Goal: Task Accomplishment & Management: Complete application form

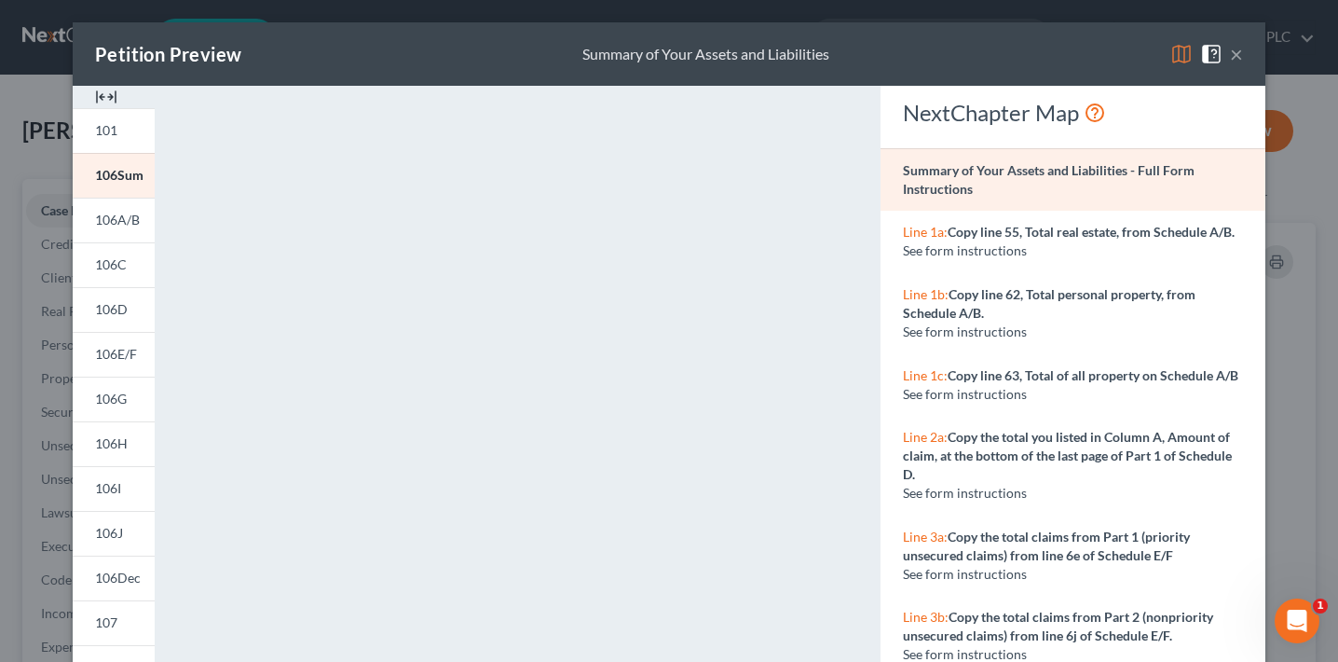
scroll to position [438, 0]
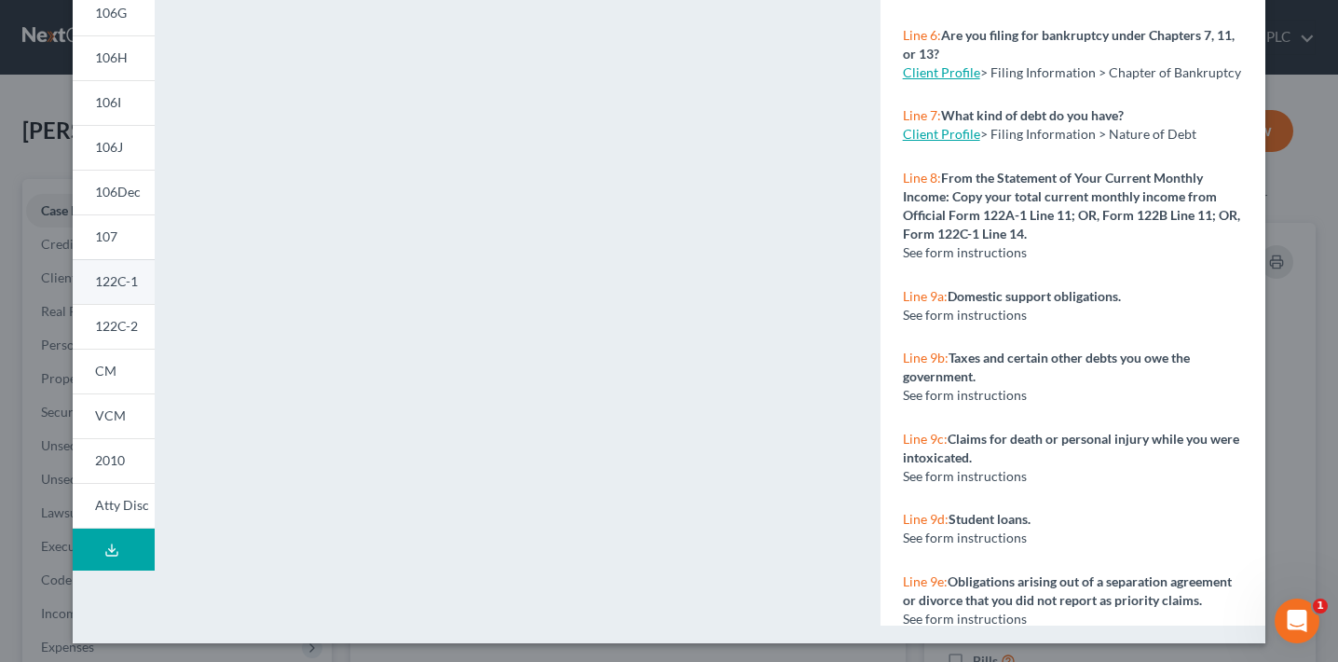
click at [124, 280] on span "122C-1" at bounding box center [116, 281] width 43 height 16
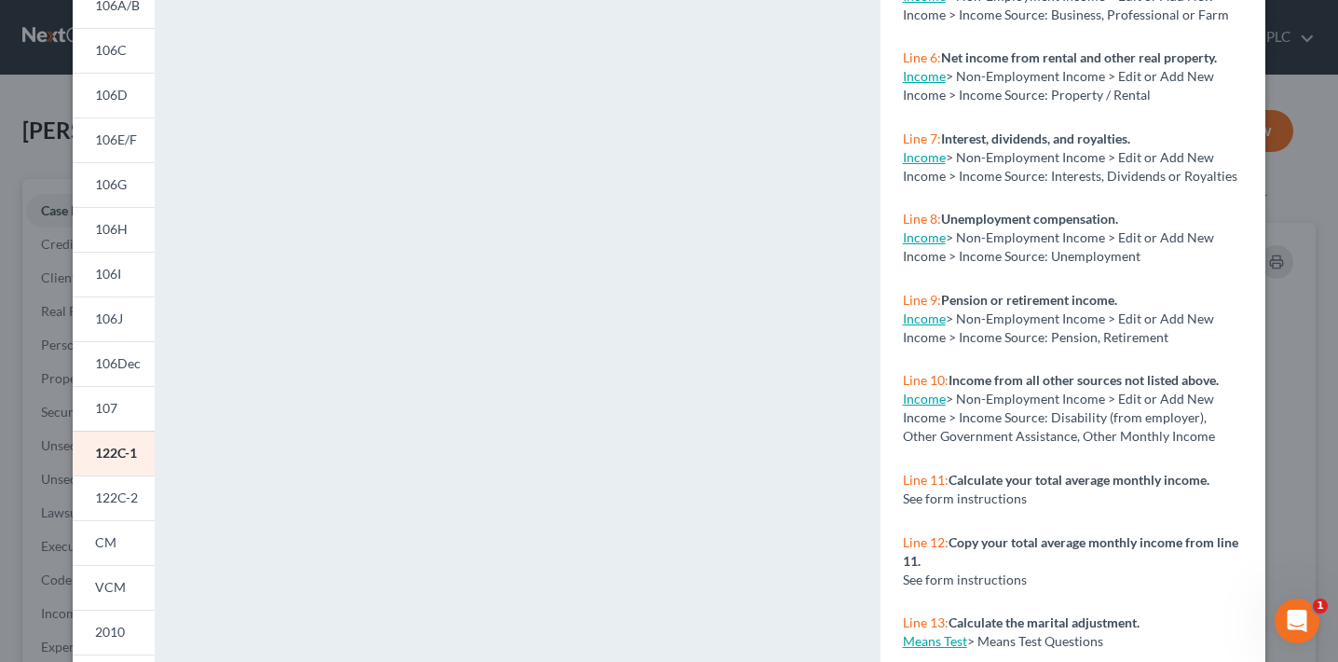
scroll to position [0, 0]
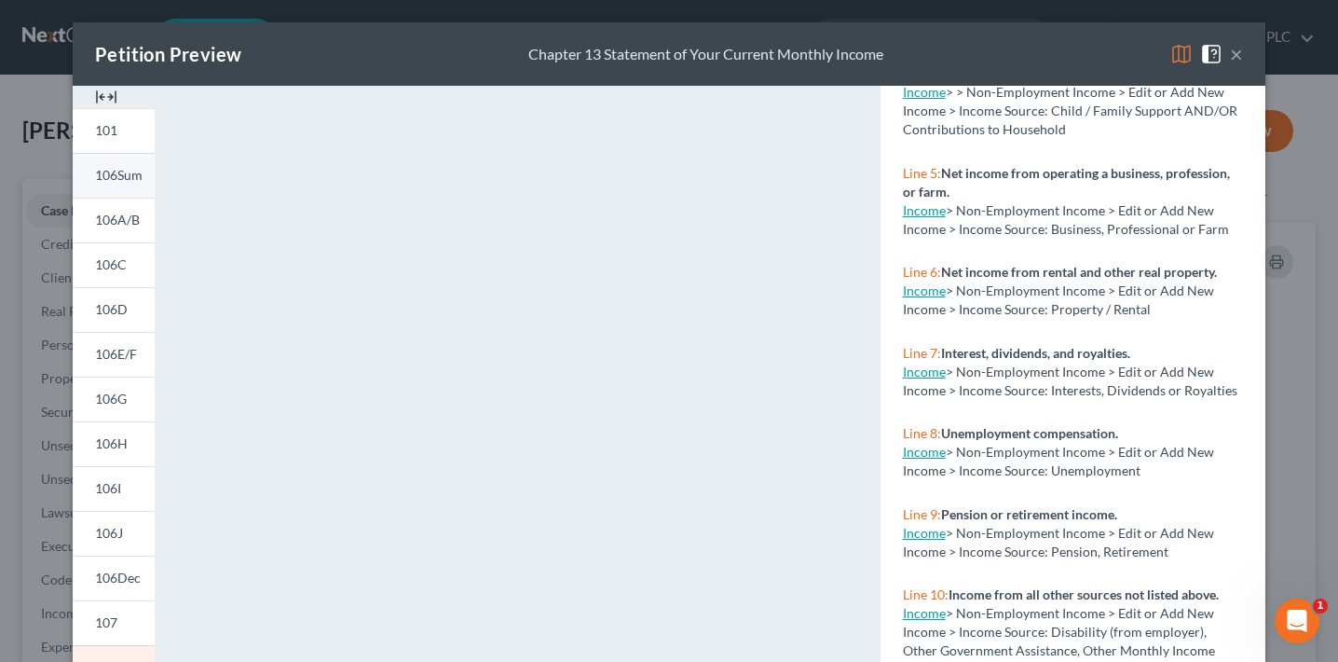
click at [118, 173] on span "106Sum" at bounding box center [119, 175] width 48 height 16
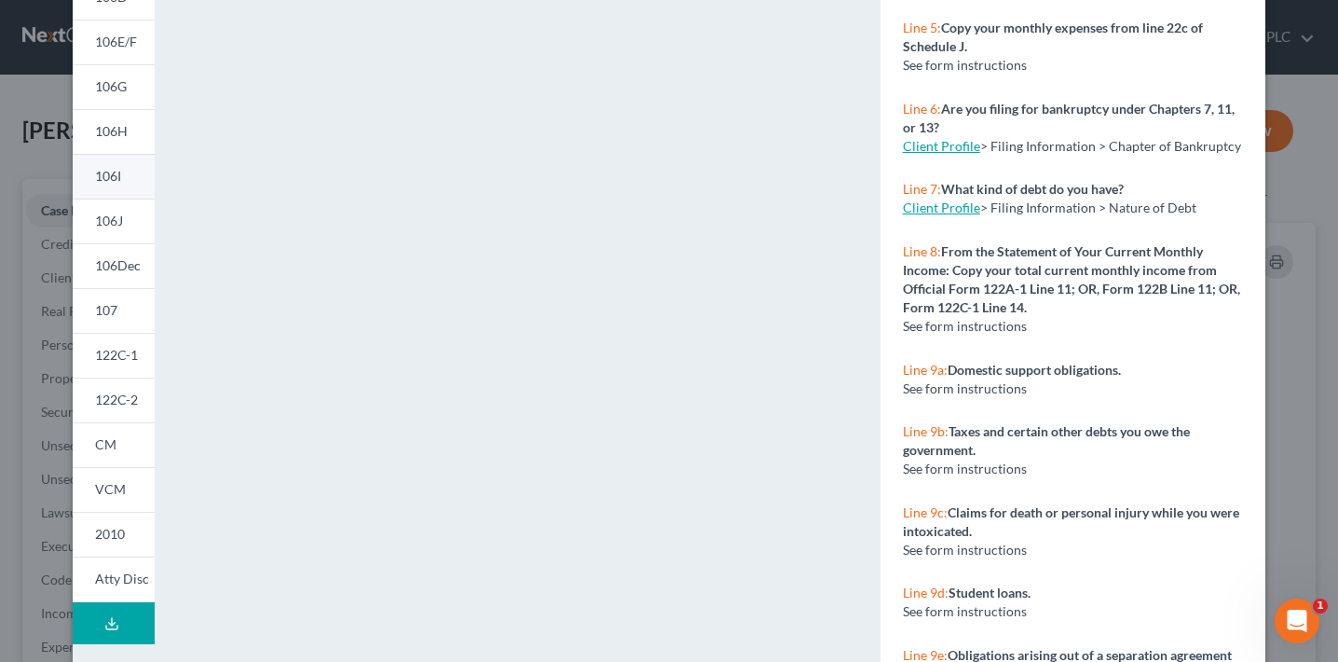
scroll to position [316, 0]
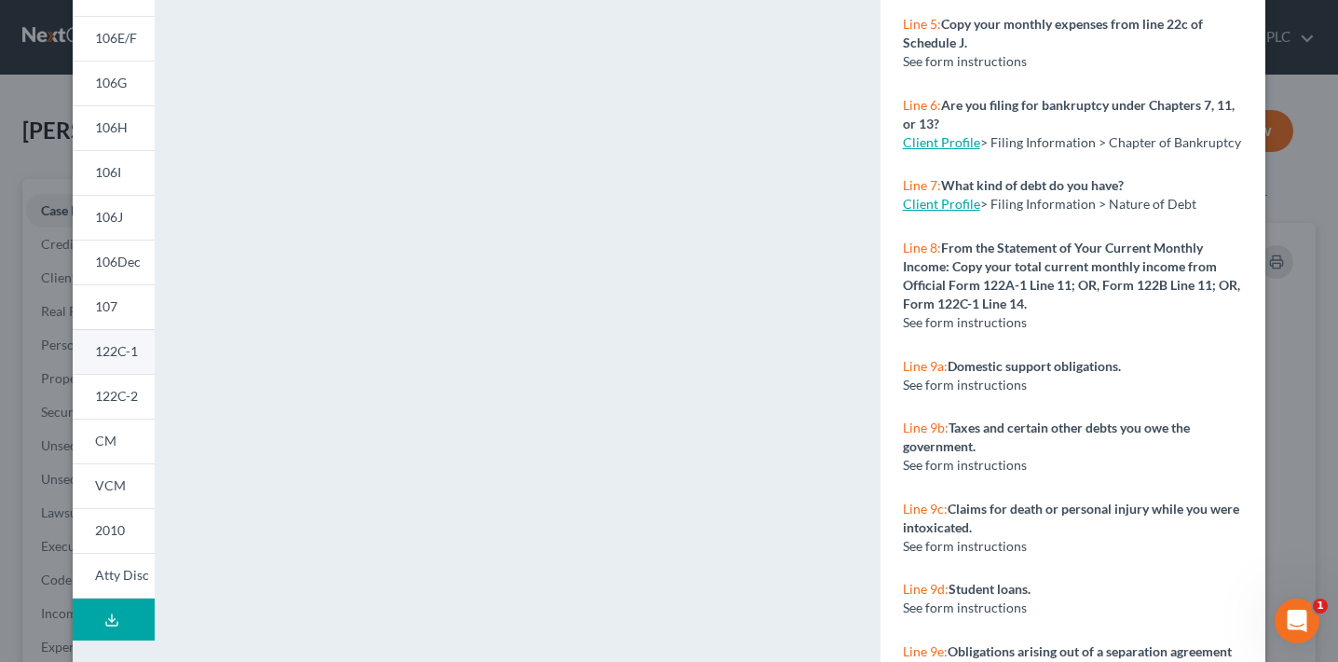
click at [126, 344] on span "122C-1" at bounding box center [116, 351] width 43 height 16
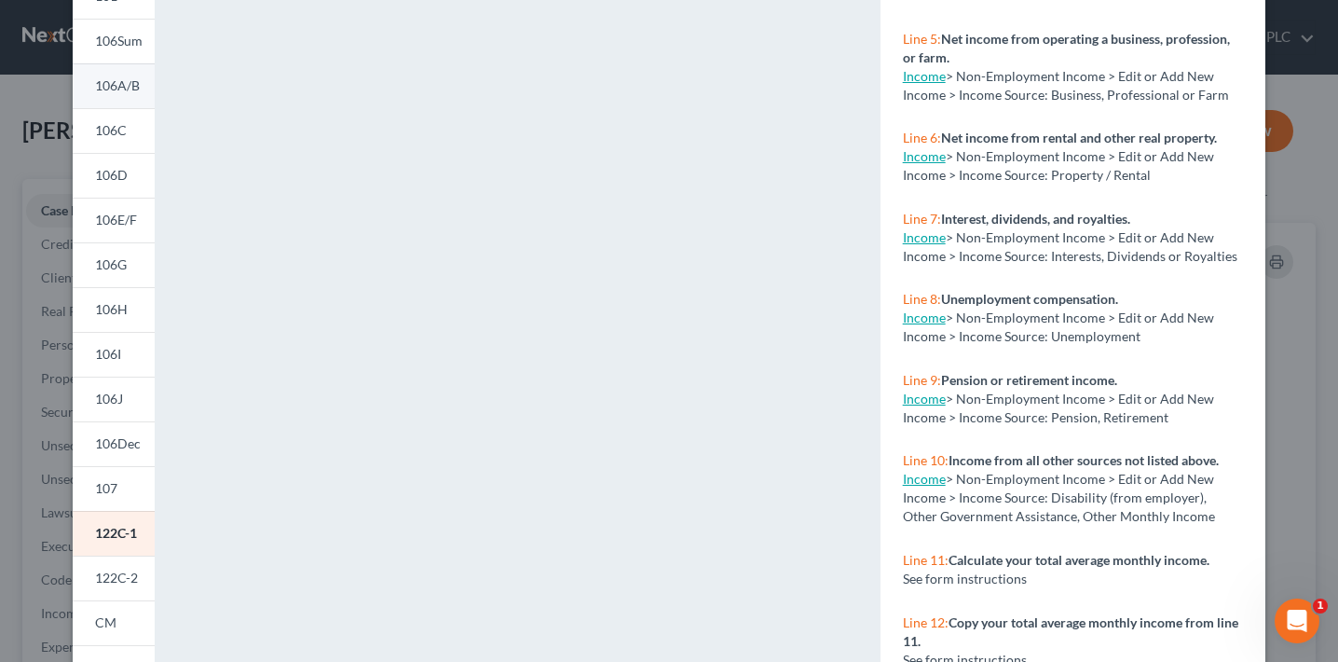
scroll to position [0, 0]
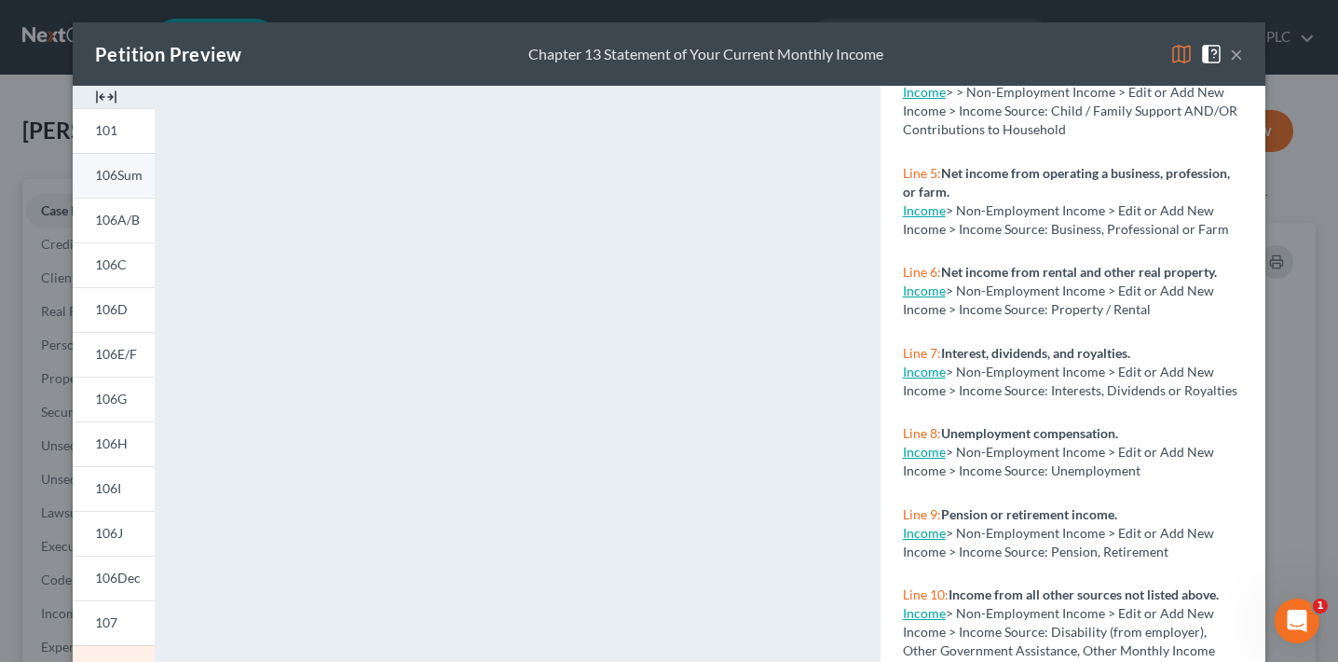
click at [125, 173] on span "106Sum" at bounding box center [119, 175] width 48 height 16
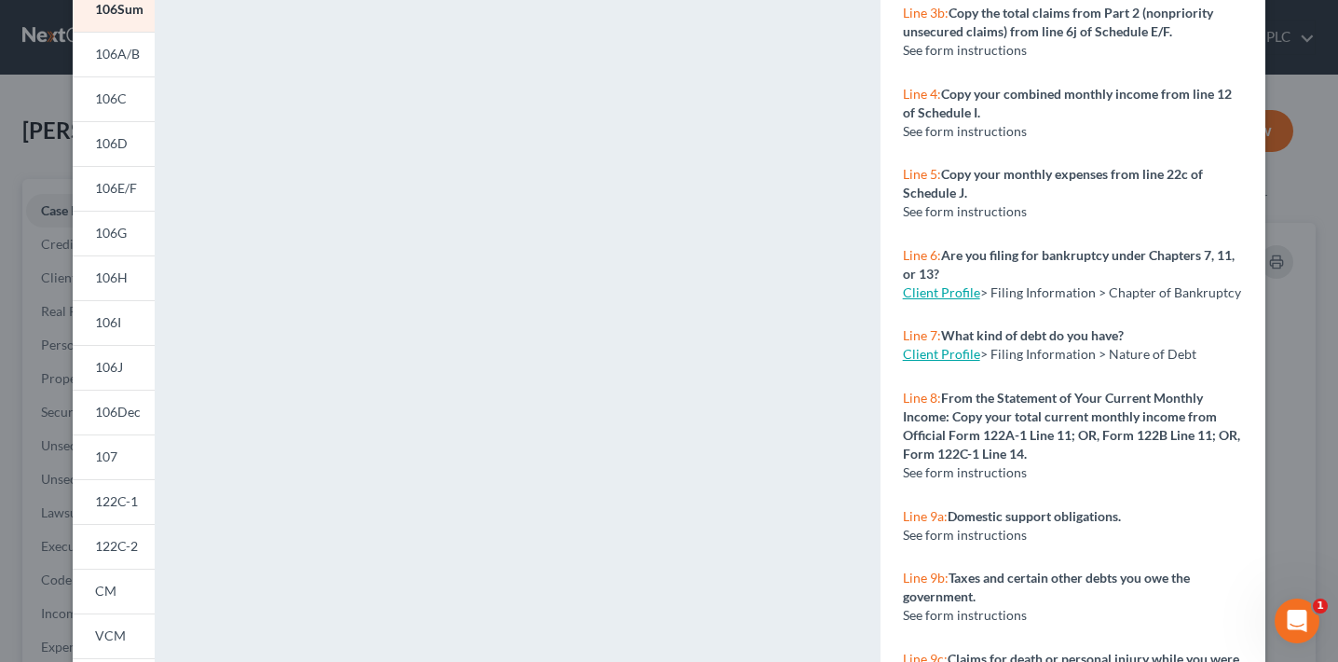
scroll to position [167, 0]
click at [47, 226] on div "Petition Preview Summary of Your Assets and Liabilities × 101 106Sum 106A/B 106…" at bounding box center [669, 331] width 1338 height 662
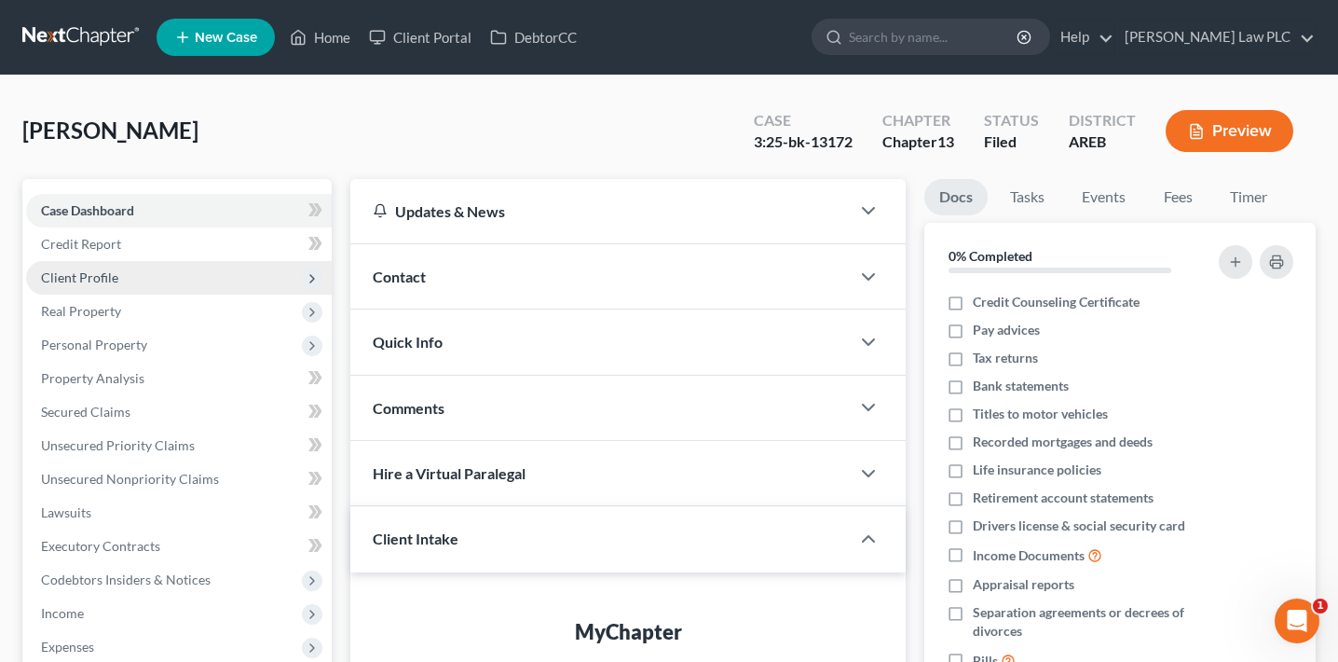
click at [103, 286] on span "Client Profile" at bounding box center [179, 278] width 306 height 34
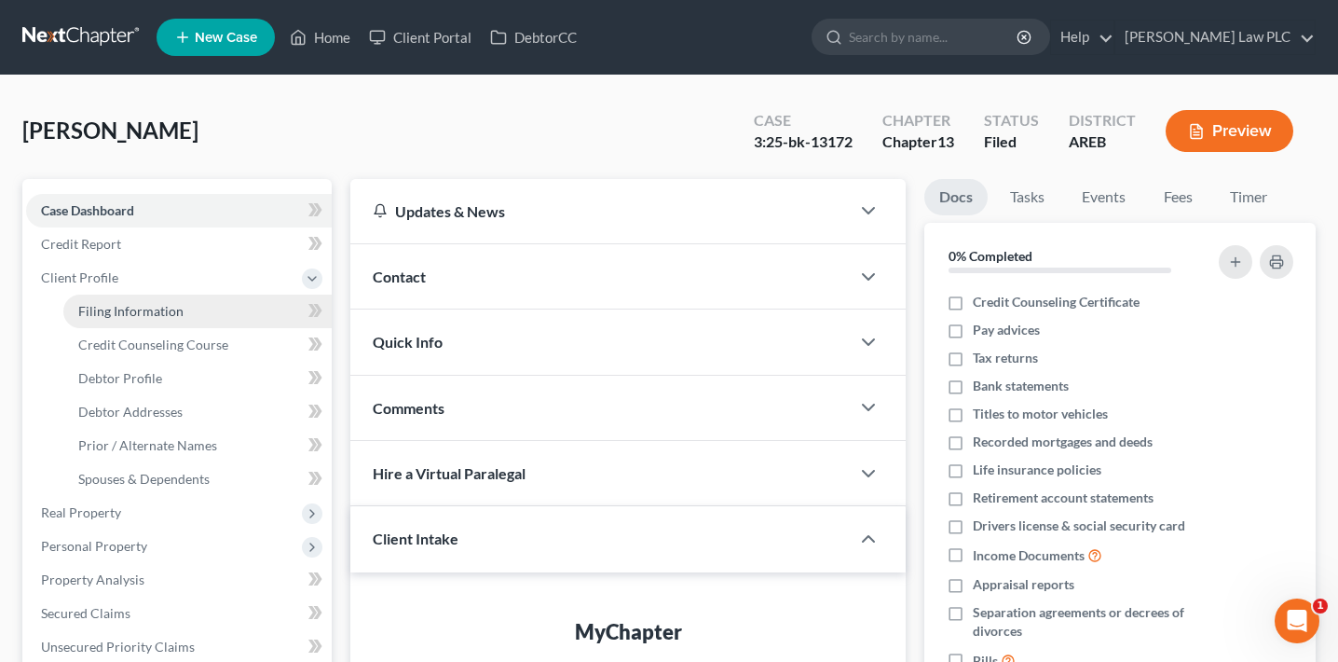
click at [198, 321] on link "Filing Information" at bounding box center [197, 311] width 268 height 34
select select "0"
select select "3"
select select "0"
select select "3"
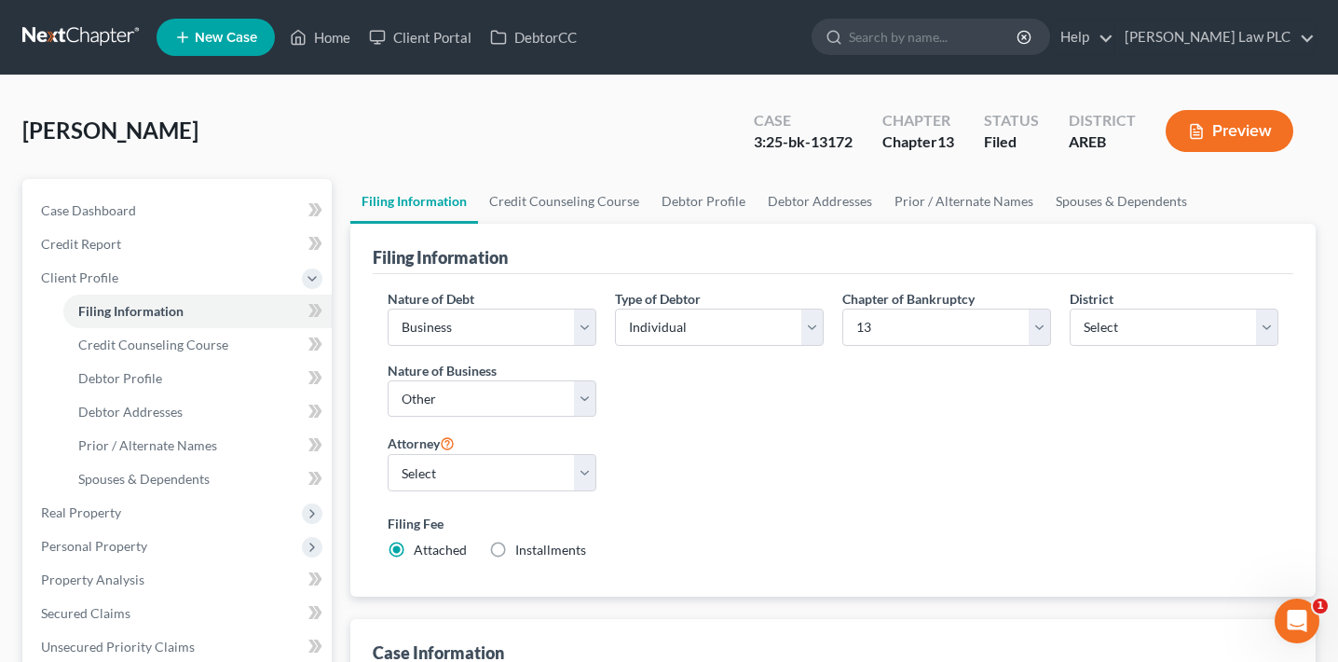
click at [1244, 132] on button "Preview" at bounding box center [1230, 131] width 128 height 42
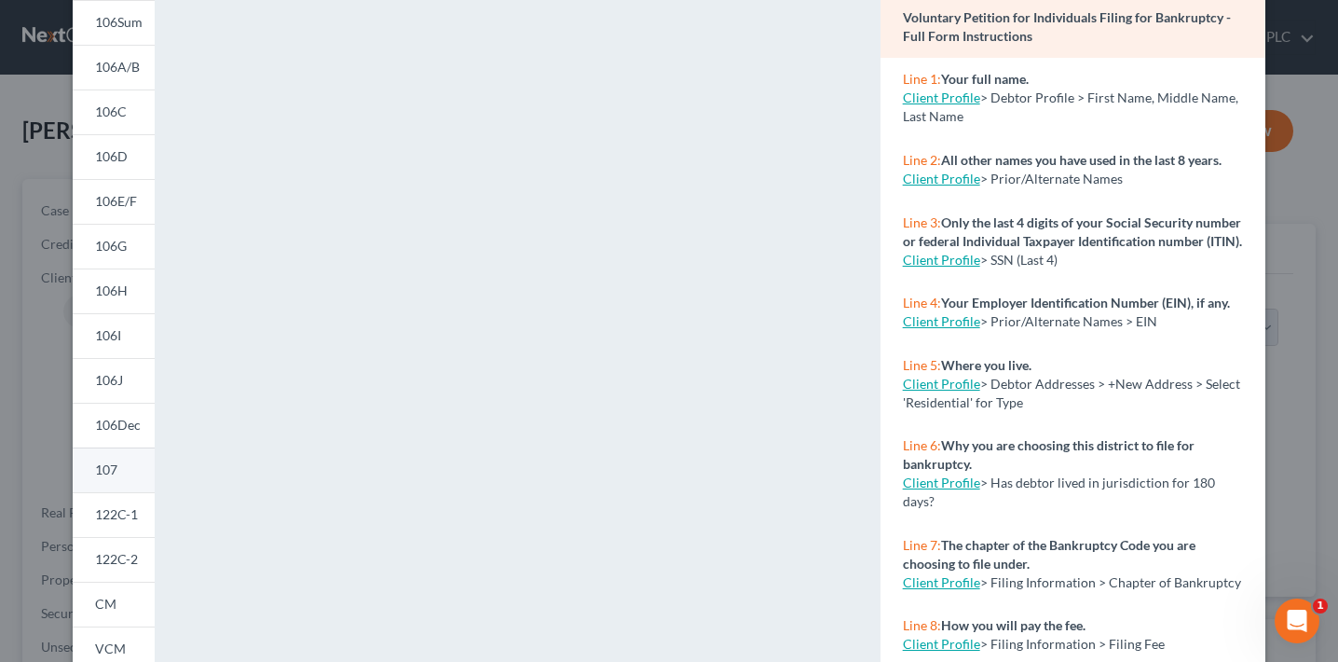
scroll to position [151, 0]
click at [128, 29] on span "106Sum" at bounding box center [119, 24] width 48 height 16
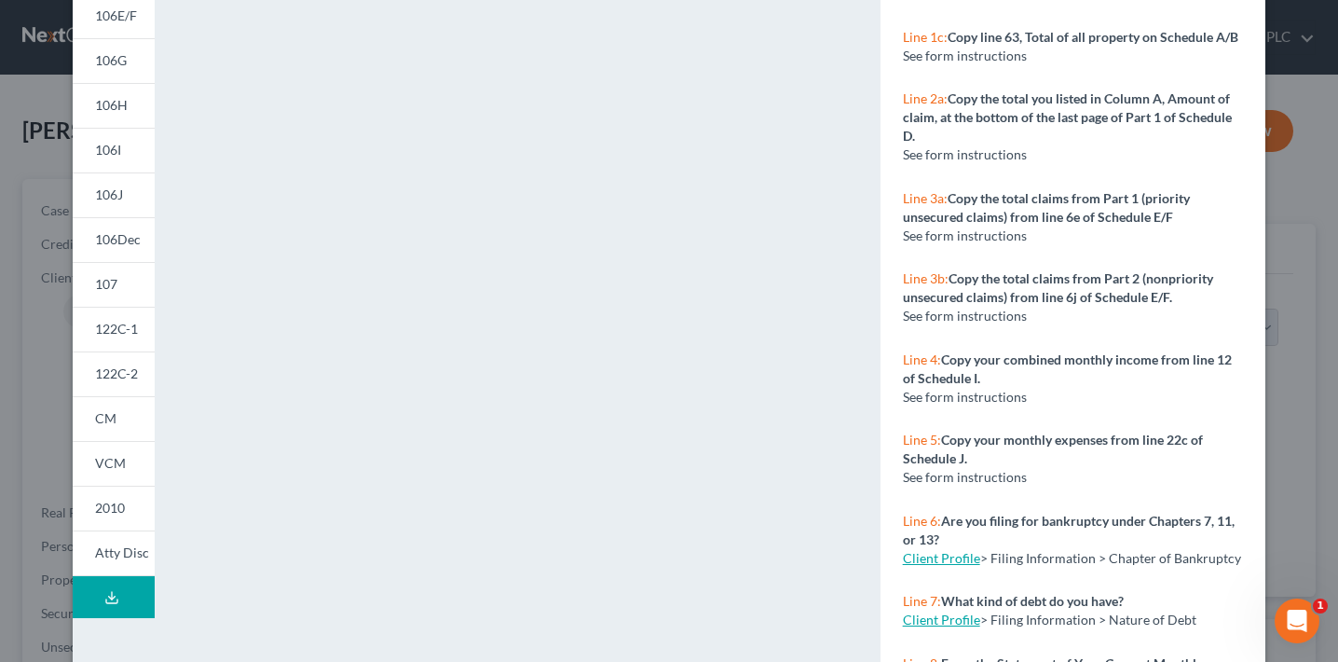
scroll to position [389, 0]
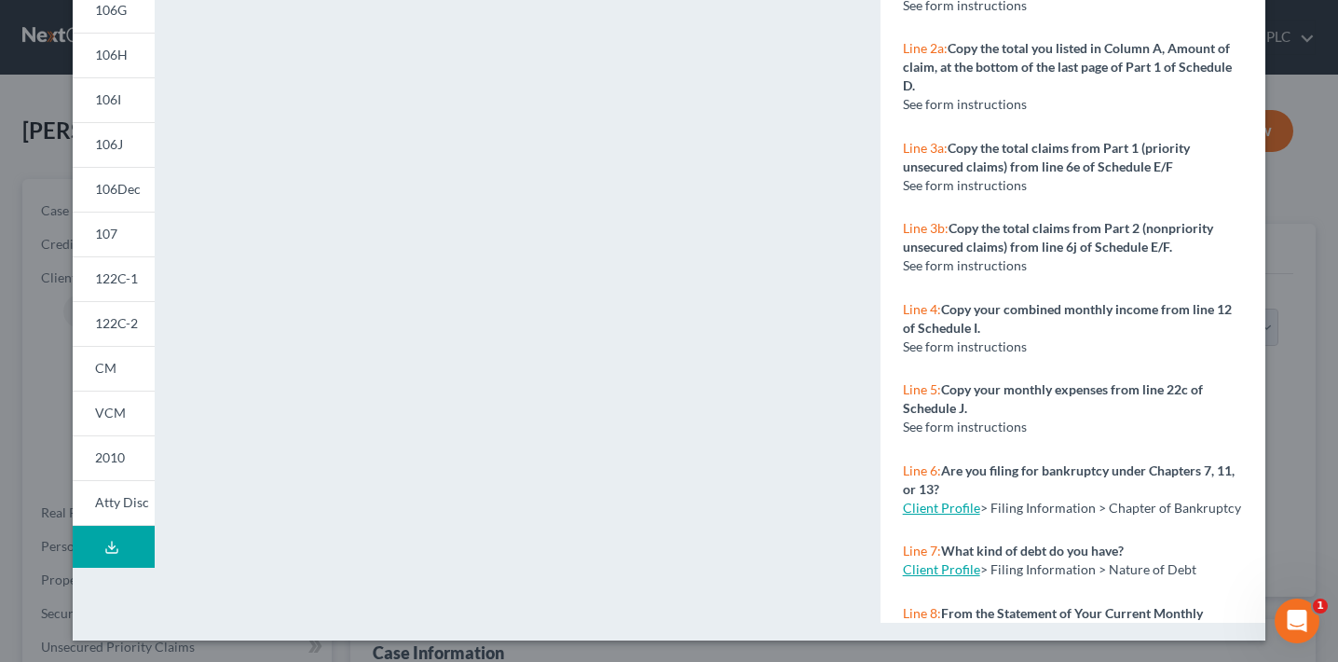
click at [10, 268] on div "Petition Preview Summary of Your Assets and Liabilities × 101 106Sum 106A/B 106…" at bounding box center [669, 331] width 1338 height 662
